Goal: Task Accomplishment & Management: Manage account settings

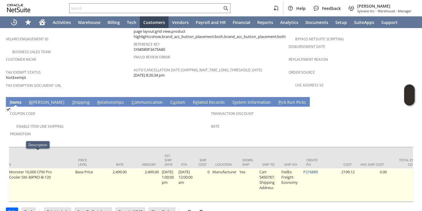
scroll to position [0, 282]
click at [315, 169] on link "P216885" at bounding box center [310, 171] width 15 height 5
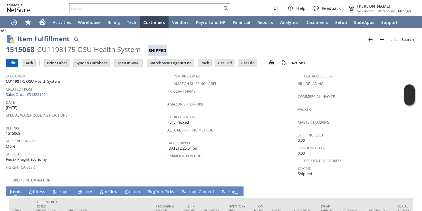
click at [9, 62] on input "Edit" at bounding box center [12, 63] width 12 height 8
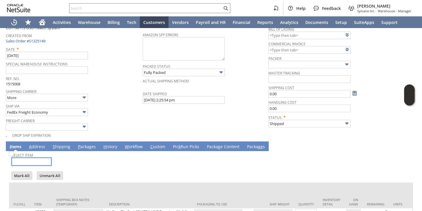
scroll to position [116, 0]
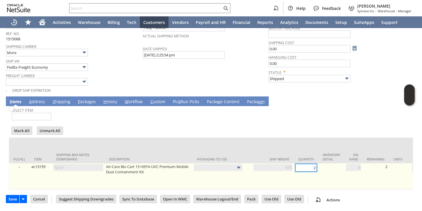
click at [301, 164] on input "2" at bounding box center [305, 168] width 21 height 8
type input "1"
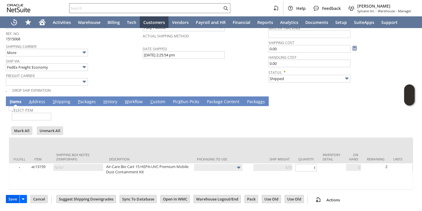
click at [10, 199] on input "Save" at bounding box center [12, 200] width 13 height 8
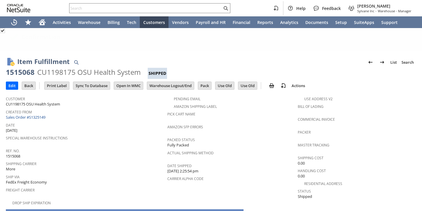
click at [119, 113] on span "Created From" at bounding box center [85, 111] width 158 height 7
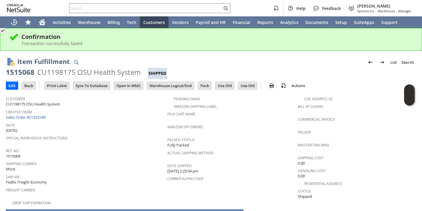
scroll to position [80, 0]
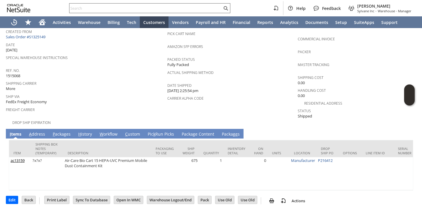
click at [118, 7] on input "text" at bounding box center [145, 8] width 153 height 7
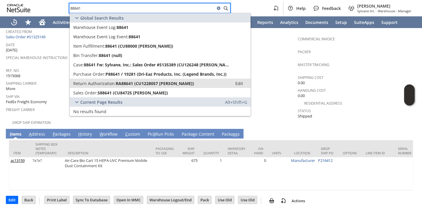
type input "88641"
click at [107, 80] on link "Return Authorization: RA88641 (CU1228057 kael anderson) Edit" at bounding box center [160, 83] width 181 height 9
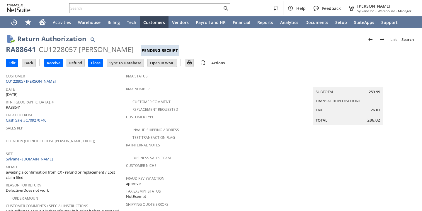
click at [93, 115] on span "Created From" at bounding box center [64, 114] width 117 height 7
click at [50, 64] on input "Receive" at bounding box center [53, 63] width 18 height 8
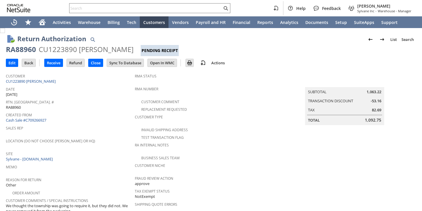
click at [92, 98] on span "Rtn. [GEOGRAPHIC_DATA]. #" at bounding box center [69, 101] width 126 height 7
click at [56, 64] on input "Receive" at bounding box center [53, 63] width 18 height 8
click at [88, 93] on div "Date 8/7/2025" at bounding box center [69, 91] width 126 height 12
click at [53, 64] on input "Receive" at bounding box center [53, 63] width 18 height 8
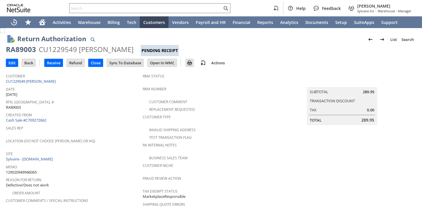
click at [116, 150] on span "Site" at bounding box center [73, 153] width 134 height 7
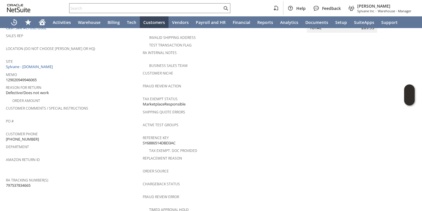
scroll to position [258, 0]
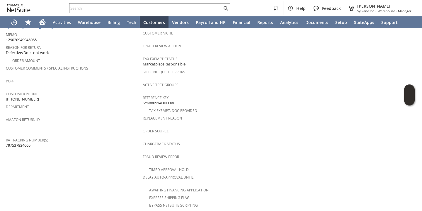
scroll to position [0, 0]
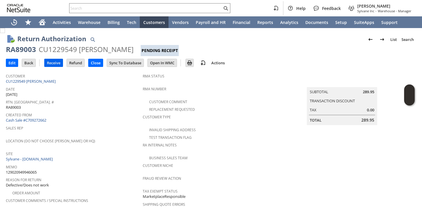
click at [54, 63] on input "Receive" at bounding box center [53, 63] width 18 height 8
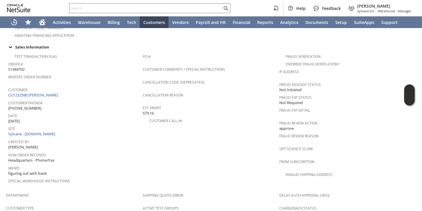
scroll to position [209, 0]
click at [42, 93] on link "CU1232590 [PERSON_NAME]" at bounding box center [33, 95] width 51 height 5
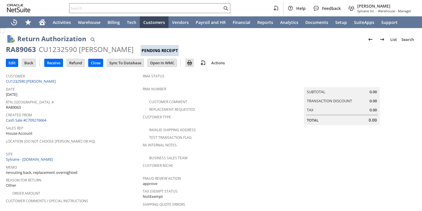
click at [114, 130] on div "Sales Rep House Account" at bounding box center [73, 130] width 134 height 13
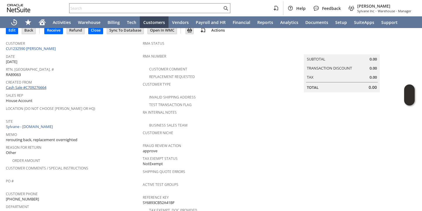
scroll to position [32, 0]
click at [112, 100] on div "Sales Rep House Account" at bounding box center [73, 98] width 134 height 13
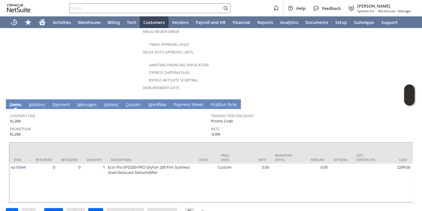
scroll to position [257, 0]
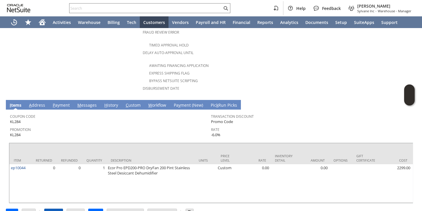
click at [53, 209] on input "Receive" at bounding box center [53, 213] width 18 height 8
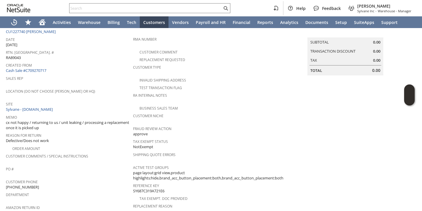
scroll to position [253, 0]
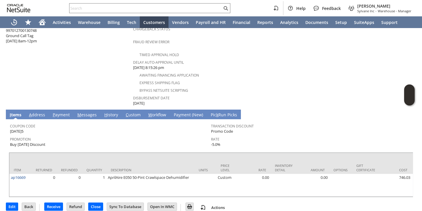
click at [111, 112] on link "H istory" at bounding box center [111, 115] width 17 height 6
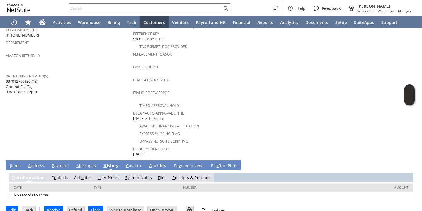
scroll to position [0, 0]
click at [138, 175] on link "S ystem Notes" at bounding box center [138, 178] width 27 height 6
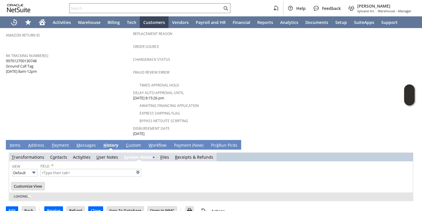
type input "1 to 25 of 80"
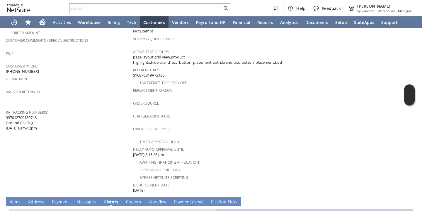
scroll to position [166, 0]
click at [19, 199] on link "I tems" at bounding box center [15, 202] width 14 height 6
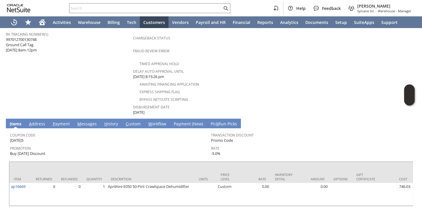
scroll to position [244, 0]
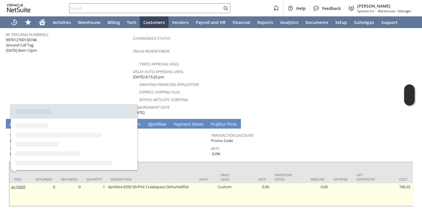
click at [20, 184] on link "ap16669" at bounding box center [18, 186] width 15 height 5
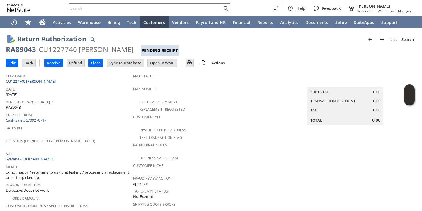
click at [17, 105] on span "RA89043" at bounding box center [13, 108] width 15 height 6
click at [17, 106] on span "RA89043" at bounding box center [13, 108] width 15 height 6
copy span "RA89043"
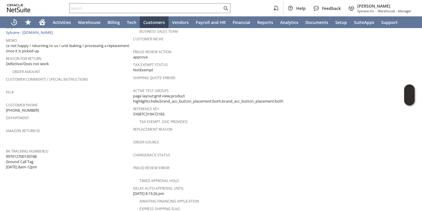
scroll to position [253, 0]
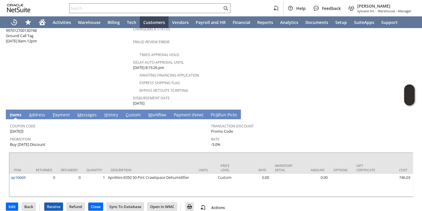
click at [53, 203] on input "Receive" at bounding box center [53, 207] width 18 height 8
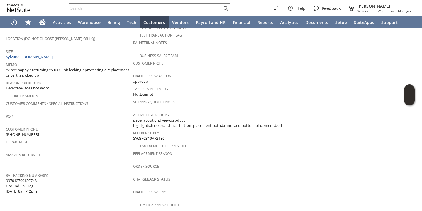
scroll to position [253, 0]
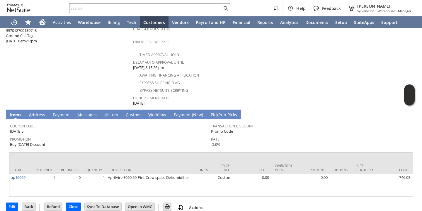
click at [108, 112] on link "H istory" at bounding box center [111, 115] width 17 height 6
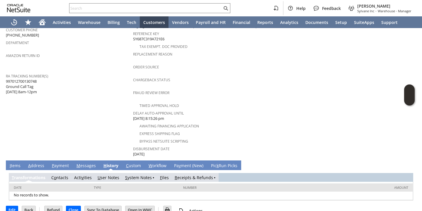
click at [136, 175] on link "S ystem Notes" at bounding box center [138, 178] width 27 height 6
type input "1 to 25 of 81"
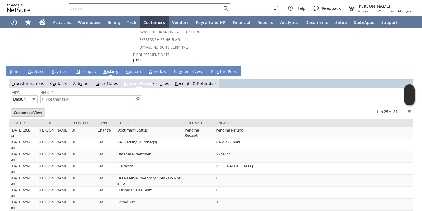
scroll to position [0, 0]
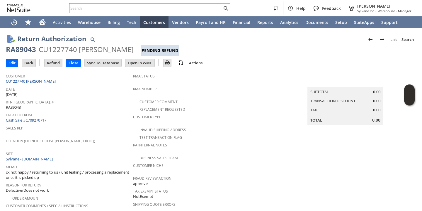
click at [102, 107] on div "Rtn. [GEOGRAPHIC_DATA]. # RA89043" at bounding box center [68, 104] width 124 height 12
